Goal: Transaction & Acquisition: Subscribe to service/newsletter

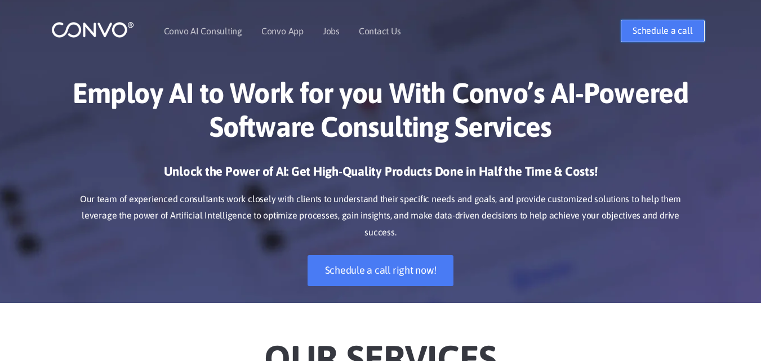
click at [677, 38] on link "Schedule a call" at bounding box center [662, 31] width 83 height 23
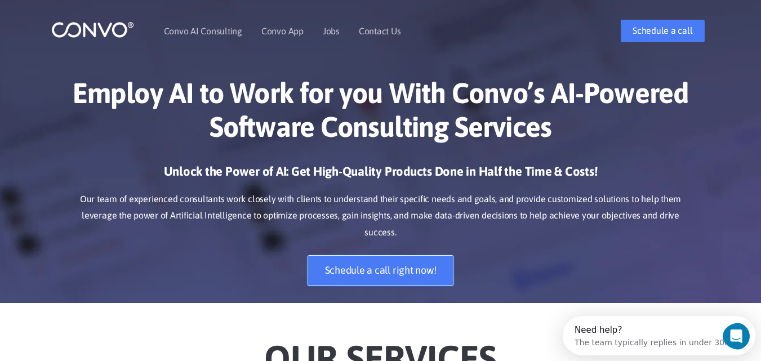
click at [429, 259] on link "Schedule a call right now!" at bounding box center [381, 270] width 146 height 31
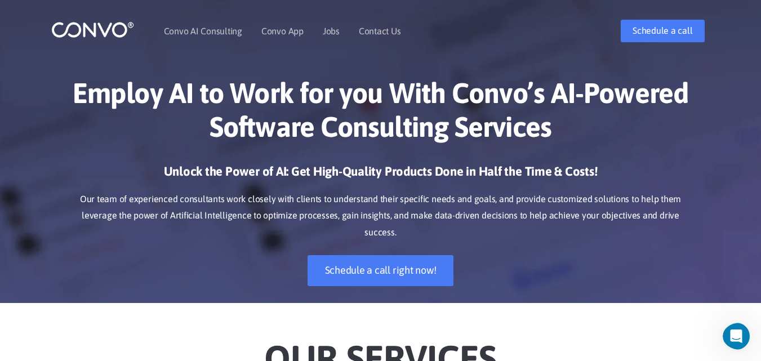
click at [108, 23] on img at bounding box center [92, 29] width 83 height 17
click at [332, 34] on link "Jobs" at bounding box center [331, 30] width 17 height 9
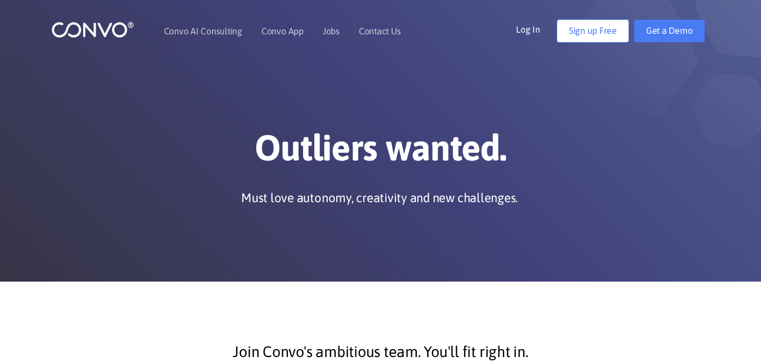
click at [608, 25] on link "Sign up Free" at bounding box center [593, 31] width 72 height 23
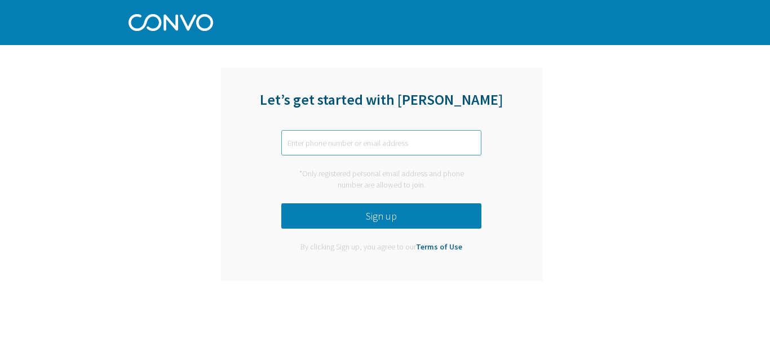
click at [366, 140] on input "text" at bounding box center [381, 142] width 200 height 25
click at [374, 219] on button "Sign up" at bounding box center [381, 215] width 200 height 25
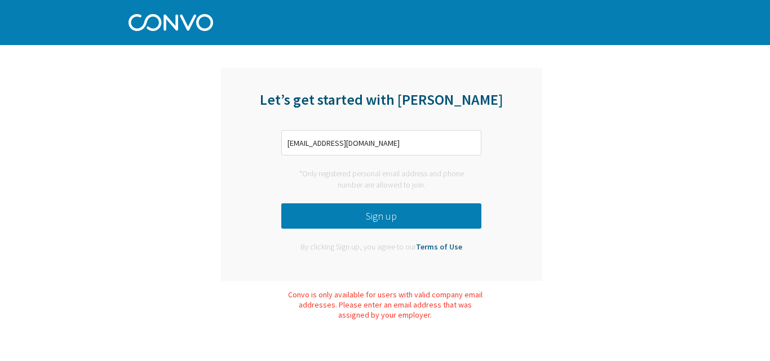
click at [399, 126] on div "Let’s get started with Convo reddyanna9020@gmail.com *Only registered personal …" at bounding box center [381, 175] width 321 height 214
click at [394, 134] on input "reddyanna9020@gmail.com" at bounding box center [381, 142] width 200 height 25
paste input "8383906184"
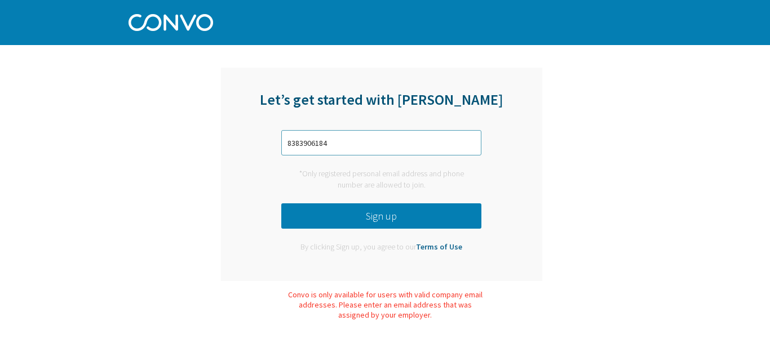
type input "8383906184"
click at [402, 214] on button "Sign up" at bounding box center [381, 215] width 200 height 25
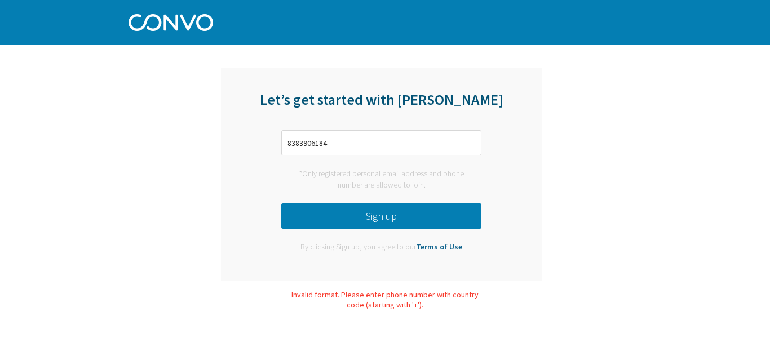
click at [393, 215] on button "Sign up" at bounding box center [381, 215] width 200 height 25
click at [347, 144] on input "8383906184" at bounding box center [381, 142] width 200 height 25
click at [188, 27] on img at bounding box center [170, 21] width 85 height 20
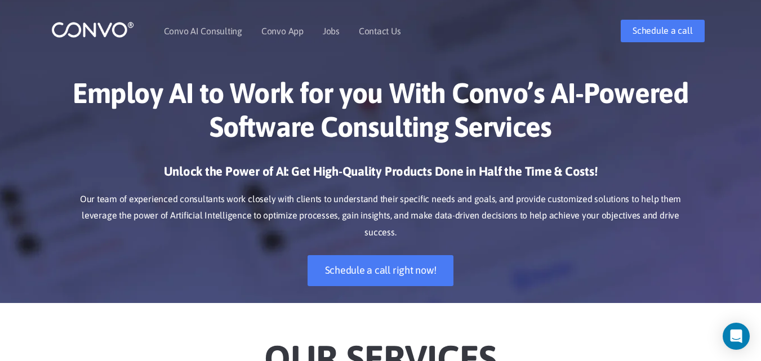
click at [88, 32] on img at bounding box center [92, 29] width 83 height 17
click at [326, 31] on link "Jobs" at bounding box center [331, 30] width 17 height 9
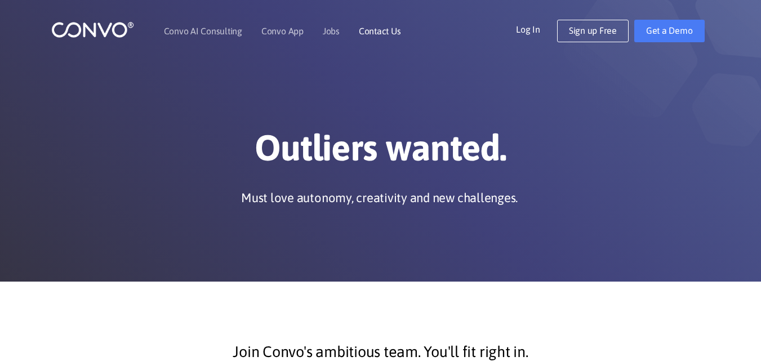
click at [375, 29] on link "Contact Us" at bounding box center [380, 30] width 42 height 9
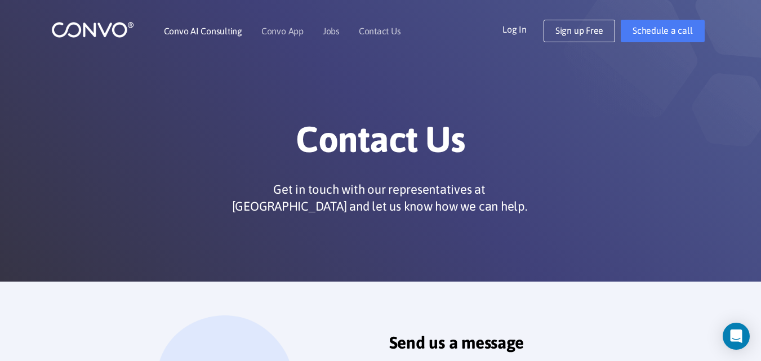
click at [228, 29] on link "Convo AI Consulting" at bounding box center [203, 30] width 78 height 9
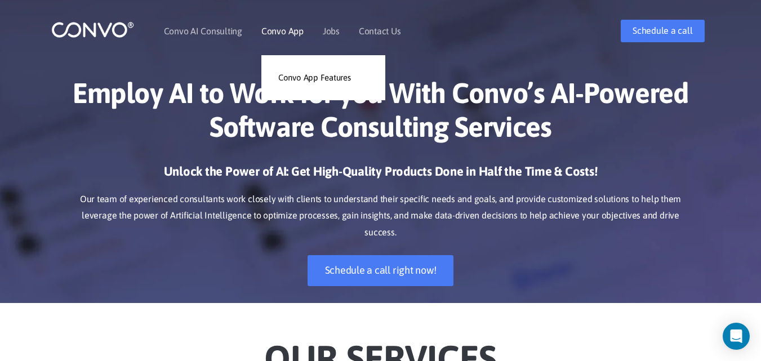
click at [280, 25] on li "Convo App Convo App Features" at bounding box center [282, 31] width 42 height 48
click at [289, 32] on link "Convo App" at bounding box center [282, 30] width 42 height 9
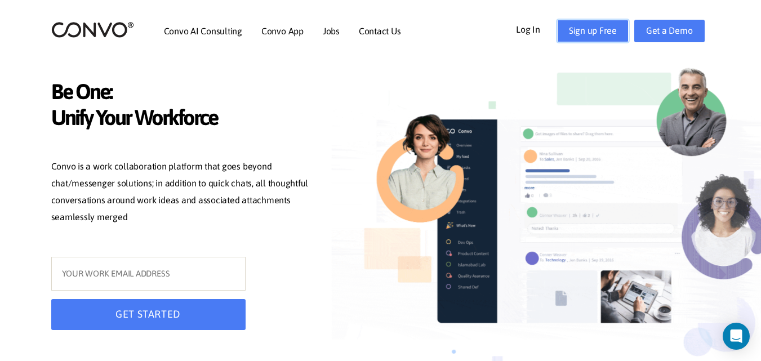
click at [597, 36] on link "Sign up Free" at bounding box center [593, 31] width 72 height 23
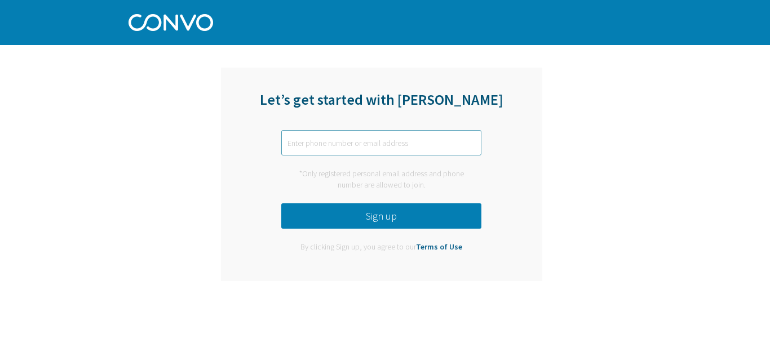
drag, startPoint x: 356, startPoint y: 152, endPoint x: 355, endPoint y: 145, distance: 6.9
click at [355, 152] on input "text" at bounding box center [381, 142] width 200 height 25
click at [399, 210] on button "Sign up" at bounding box center [381, 215] width 200 height 25
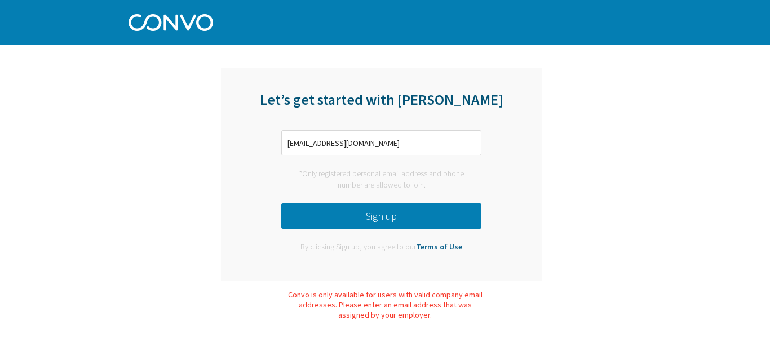
click at [418, 219] on button "Sign up" at bounding box center [381, 215] width 200 height 25
click at [402, 144] on input "[EMAIL_ADDRESS][DOMAIN_NAME]" at bounding box center [381, 142] width 200 height 25
click at [401, 143] on input "[EMAIL_ADDRESS][DOMAIN_NAME]" at bounding box center [381, 142] width 200 height 25
drag, startPoint x: 401, startPoint y: 143, endPoint x: 401, endPoint y: 152, distance: 8.5
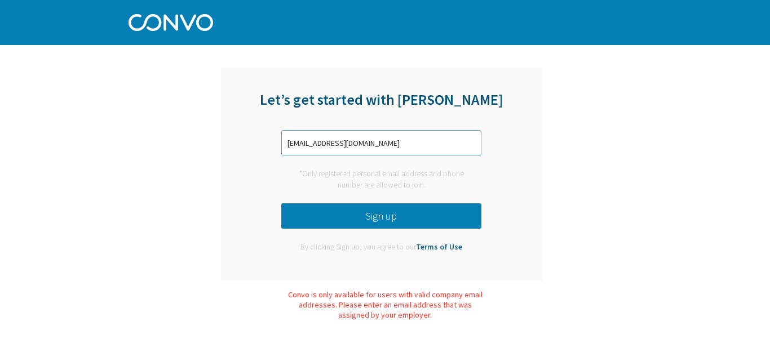
click at [401, 150] on input "[EMAIL_ADDRESS][DOMAIN_NAME]" at bounding box center [381, 142] width 200 height 25
click at [401, 152] on input "[EMAIL_ADDRESS][DOMAIN_NAME]" at bounding box center [381, 142] width 200 height 25
click at [401, 153] on input "[EMAIL_ADDRESS][DOMAIN_NAME]" at bounding box center [381, 142] width 200 height 25
click at [401, 149] on input "[EMAIL_ADDRESS][DOMAIN_NAME]" at bounding box center [381, 142] width 200 height 25
click at [399, 148] on input "[EMAIL_ADDRESS][DOMAIN_NAME]" at bounding box center [381, 142] width 200 height 25
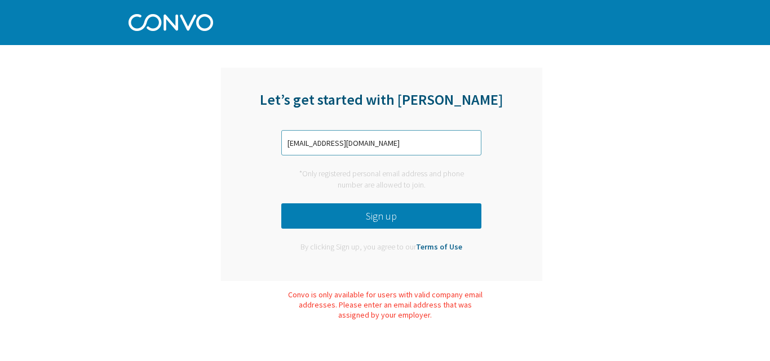
click at [399, 148] on input "[EMAIL_ADDRESS][DOMAIN_NAME]" at bounding box center [381, 142] width 200 height 25
paste input "8383906184"
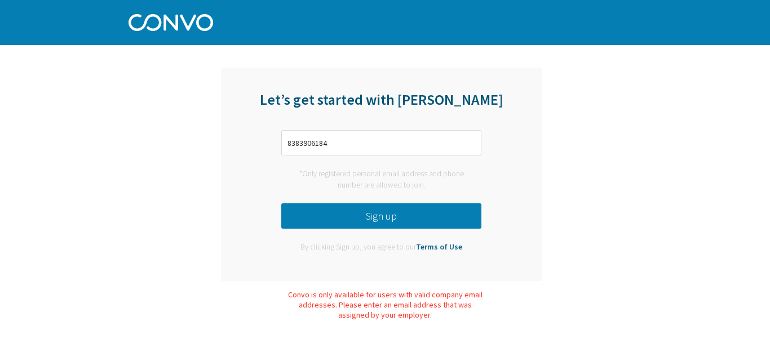
click at [402, 213] on button "Sign up" at bounding box center [381, 215] width 200 height 25
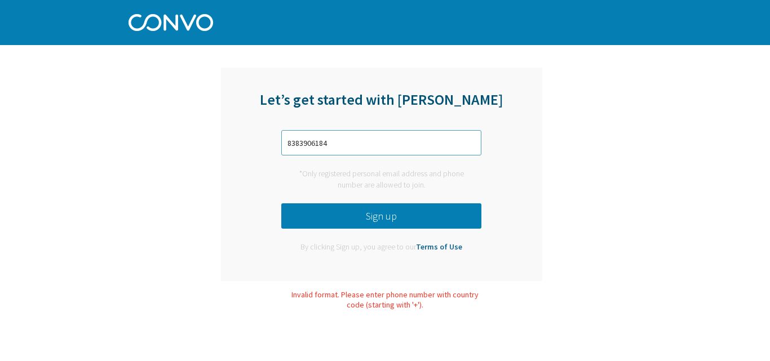
click at [288, 141] on input "8383906184" at bounding box center [381, 142] width 200 height 25
click at [438, 218] on button "Sign up" at bounding box center [381, 215] width 200 height 25
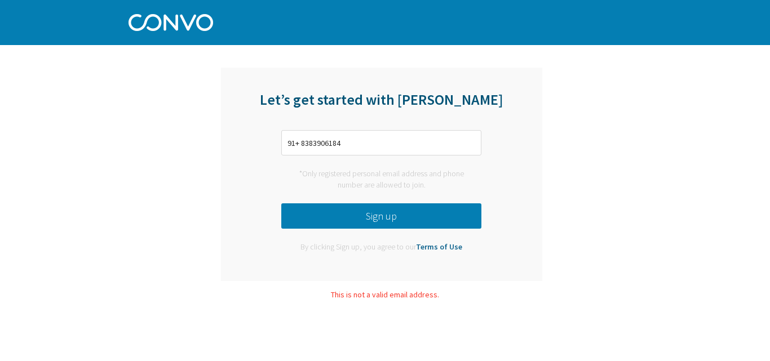
click at [419, 216] on button "Sign up" at bounding box center [381, 215] width 200 height 25
click at [451, 156] on div "Let’s get started with [PERSON_NAME] 91+ 8383906184 *Only registered personal e…" at bounding box center [381, 175] width 321 height 214
click at [450, 148] on input "91+ 8383906184" at bounding box center [381, 142] width 200 height 25
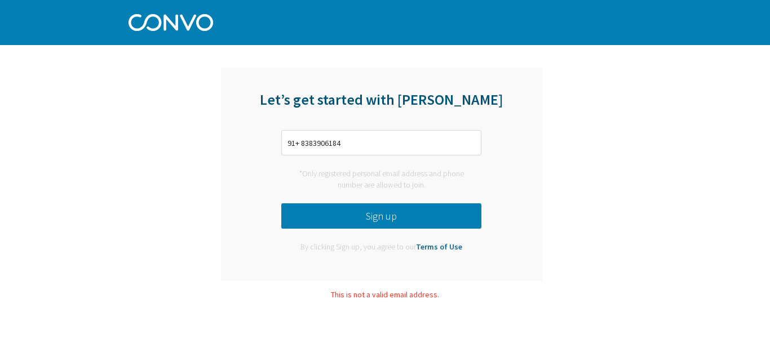
click at [396, 160] on div "Let’s get started with [PERSON_NAME] 91+ 8383906184 *Only registered personal e…" at bounding box center [381, 175] width 321 height 214
click at [383, 145] on input "91+ 8383906184" at bounding box center [381, 142] width 200 height 25
type input "r"
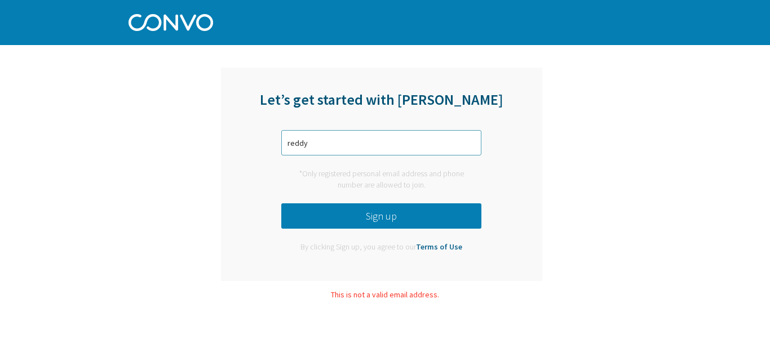
type input "[EMAIL_ADDRESS][DOMAIN_NAME]"
click at [396, 218] on button "Sign up" at bounding box center [381, 215] width 200 height 25
